Goal: Find specific page/section: Find specific page/section

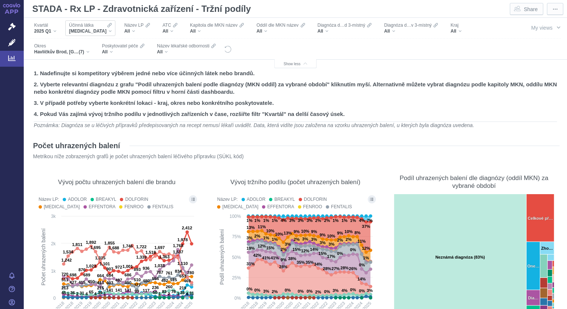
scroll to position [253, 0]
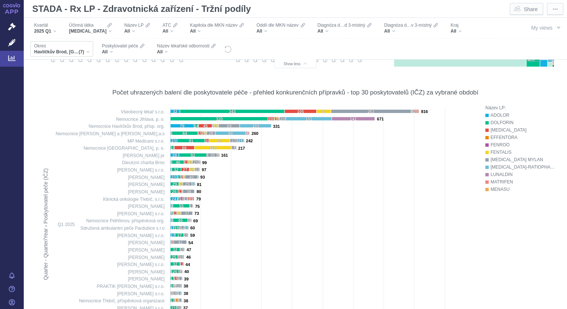
click at [86, 53] on div "Havlíčkův Brod, [GEOGRAPHIC_DATA], [GEOGRAPHIC_DATA], [GEOGRAPHIC_DATA], [GEOGR…" at bounding box center [61, 52] width 55 height 6
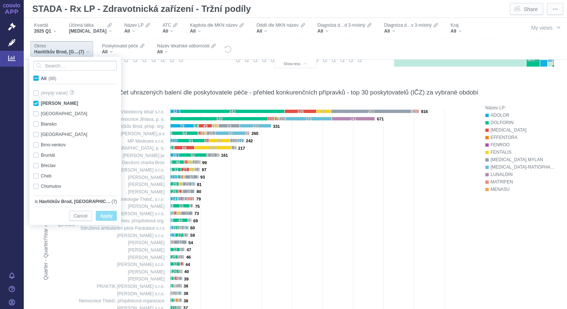
click at [41, 80] on span "All (88)" at bounding box center [49, 78] width 16 height 5
click at [41, 79] on input "All (88)" at bounding box center [43, 77] width 5 height 5
checkbox input "true"
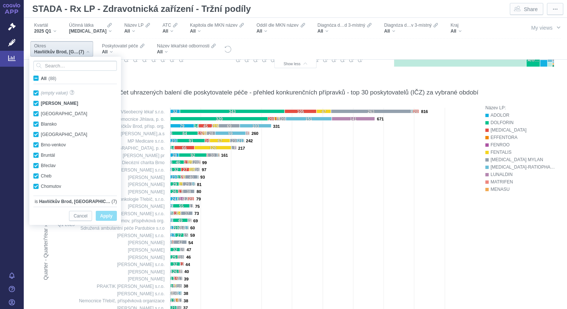
checkbox input "true"
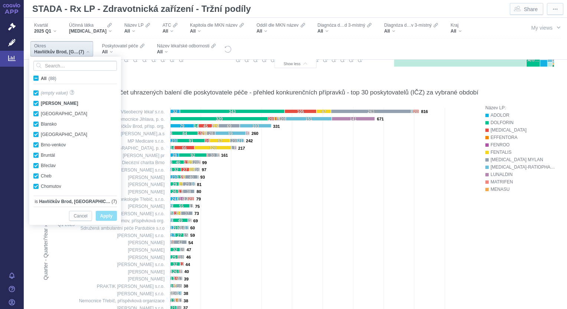
checkbox input "true"
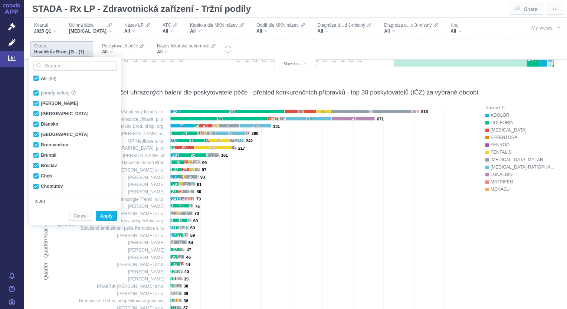
click at [41, 80] on span "All (88)" at bounding box center [49, 78] width 16 height 5
click at [41, 79] on input "All (88)" at bounding box center [43, 77] width 5 height 5
checkbox input "false"
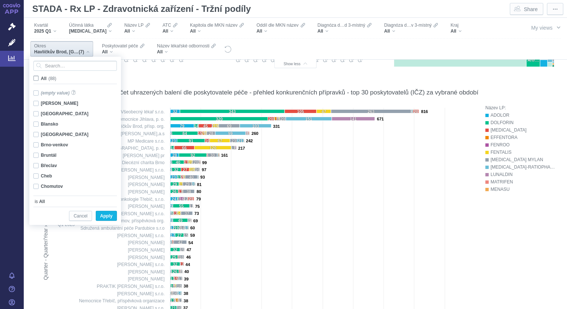
checkbox input "false"
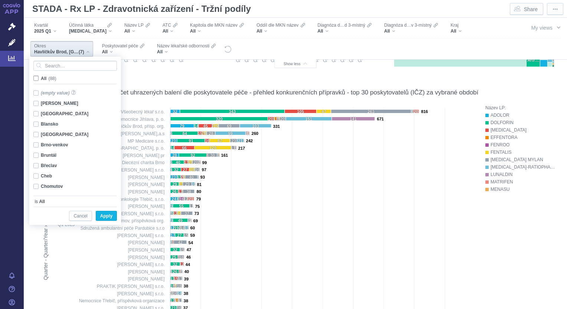
checkbox input "false"
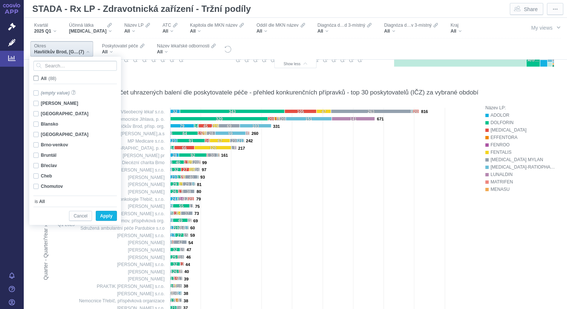
checkbox input "false"
click at [36, 104] on div "[PERSON_NAME] Only" at bounding box center [76, 103] width 93 height 10
checkbox input "true"
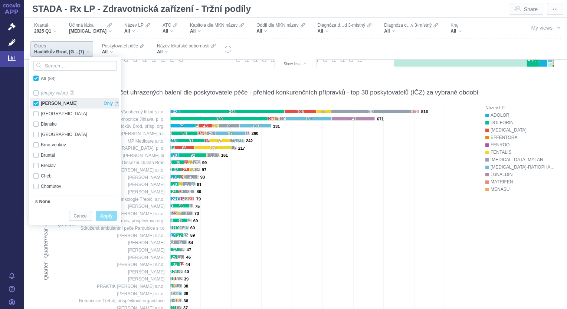
checkbox input "true"
click at [105, 218] on span "Apply" at bounding box center [106, 216] width 12 height 9
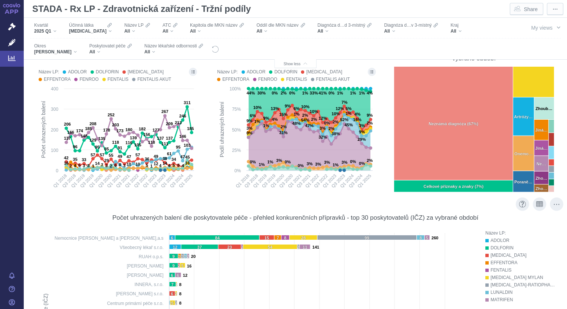
scroll to position [125, 0]
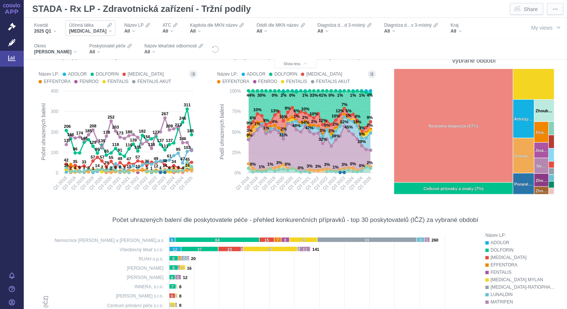
click at [96, 33] on div "[MEDICAL_DATA]" at bounding box center [90, 31] width 43 height 6
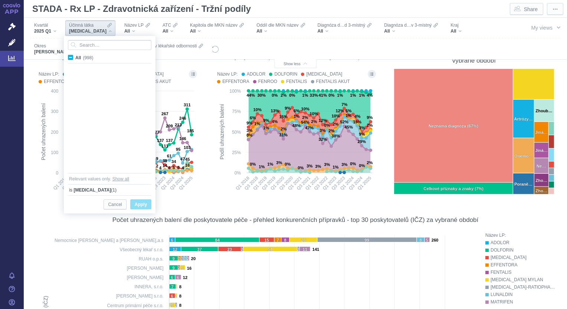
scroll to position [2923, 0]
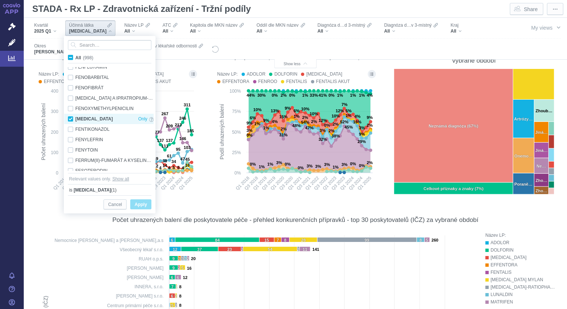
click at [70, 118] on div "[MEDICAL_DATA] Only" at bounding box center [110, 119] width 93 height 10
checkbox input "false"
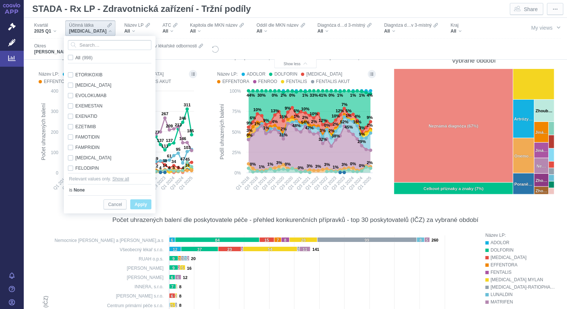
scroll to position [2811, 0]
click at [107, 50] on input "Search attribute values" at bounding box center [109, 45] width 83 height 10
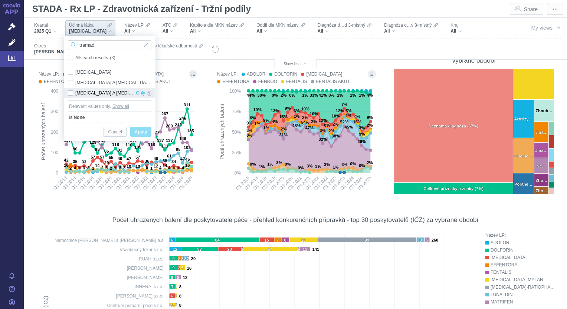
type input "tramad"
click at [69, 93] on div "[MEDICAL_DATA] A [MEDICAL_DATA] Only" at bounding box center [109, 93] width 91 height 10
checkbox input "true"
click at [148, 129] on button "Apply" at bounding box center [140, 132] width 21 height 10
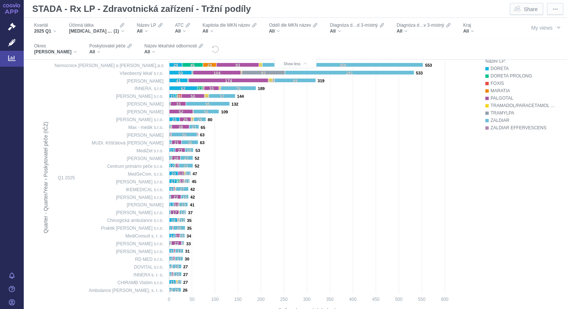
scroll to position [304, 0]
